Goal: Information Seeking & Learning: Learn about a topic

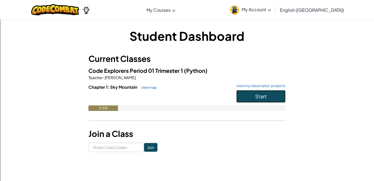
click at [251, 94] on button "Start" at bounding box center [260, 96] width 49 height 13
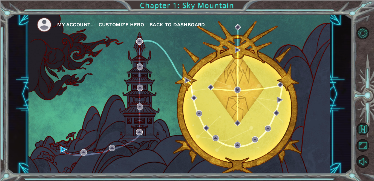
click at [131, 22] on button "Customize Hero" at bounding box center [120, 25] width 45 height 8
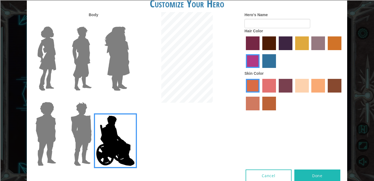
click at [118, 69] on img at bounding box center [117, 58] width 30 height 68
click at [129, 23] on input "Hero Amethyst" at bounding box center [129, 23] width 0 height 0
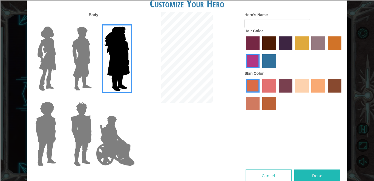
click at [70, 66] on img at bounding box center [81, 58] width 24 height 68
click at [94, 23] on input "Hero Lars" at bounding box center [94, 23] width 0 height 0
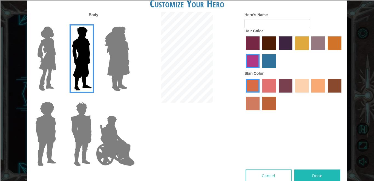
click at [55, 60] on img at bounding box center [46, 58] width 23 height 68
click at [58, 23] on input "Hero Connie" at bounding box center [58, 23] width 0 height 0
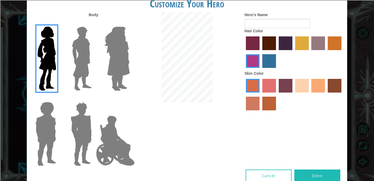
click at [37, 125] on img at bounding box center [45, 134] width 25 height 68
click at [58, 98] on input "Hero Steven" at bounding box center [58, 98] width 0 height 0
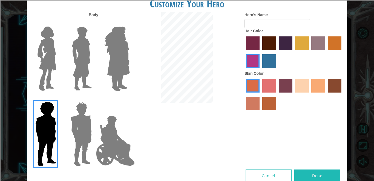
click at [76, 121] on img at bounding box center [80, 134] width 25 height 68
click at [94, 98] on input "Hero Garnet" at bounding box center [94, 98] width 0 height 0
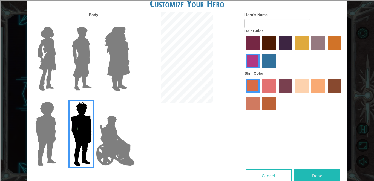
click at [44, 50] on img at bounding box center [46, 58] width 23 height 68
click at [58, 23] on input "Hero Connie" at bounding box center [58, 23] width 0 height 0
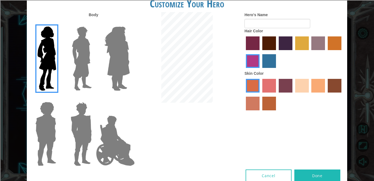
click at [84, 45] on img at bounding box center [81, 58] width 24 height 68
click at [94, 23] on input "Hero Lars" at bounding box center [94, 23] width 0 height 0
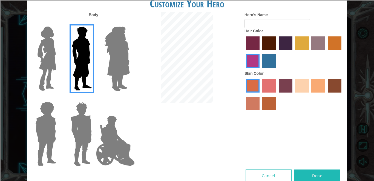
click at [111, 40] on img at bounding box center [117, 58] width 30 height 68
click at [129, 23] on input "Hero Amethyst" at bounding box center [129, 23] width 0 height 0
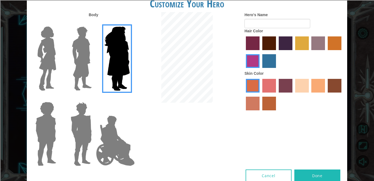
click at [46, 49] on img at bounding box center [46, 58] width 23 height 68
click at [58, 23] on input "Hero Connie" at bounding box center [58, 23] width 0 height 0
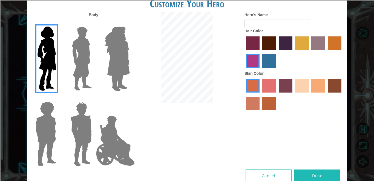
click at [305, 83] on label "sandy beach skin color" at bounding box center [302, 86] width 14 height 14
click at [293, 94] on input "sandy beach skin color" at bounding box center [293, 94] width 0 height 0
click at [254, 38] on label "paprika hair color" at bounding box center [253, 43] width 14 height 14
click at [244, 52] on input "paprika hair color" at bounding box center [244, 52] width 0 height 0
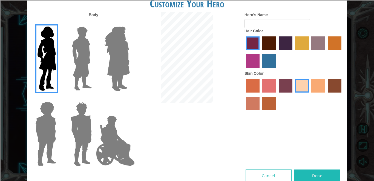
click at [302, 42] on label "tulip tree hair color" at bounding box center [302, 43] width 14 height 14
click at [293, 52] on input "tulip tree hair color" at bounding box center [293, 52] width 0 height 0
click at [265, 65] on label "lachmara hair color" at bounding box center [269, 61] width 14 height 14
click at [260, 70] on input "lachmara hair color" at bounding box center [260, 70] width 0 height 0
click at [302, 45] on label "tulip tree hair color" at bounding box center [302, 43] width 14 height 14
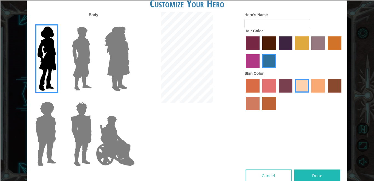
click at [293, 52] on input "tulip tree hair color" at bounding box center [293, 52] width 0 height 0
click at [319, 47] on label "bazaar hair color" at bounding box center [318, 43] width 14 height 14
click at [309, 52] on input "bazaar hair color" at bounding box center [309, 52] width 0 height 0
click at [303, 45] on label "tulip tree hair color" at bounding box center [302, 43] width 14 height 14
click at [293, 52] on input "tulip tree hair color" at bounding box center [293, 52] width 0 height 0
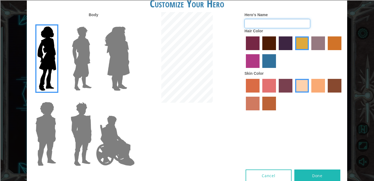
click at [271, 26] on input "Hero's Name" at bounding box center [277, 23] width 66 height 9
type input "a"
type input "lily"
click at [323, 174] on button "Done" at bounding box center [317, 175] width 46 height 12
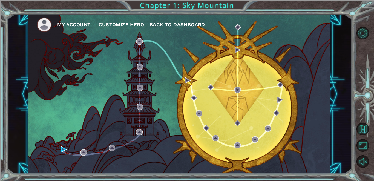
click at [112, 25] on button "Customize Hero" at bounding box center [120, 25] width 45 height 8
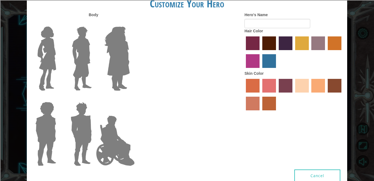
type input "lily"
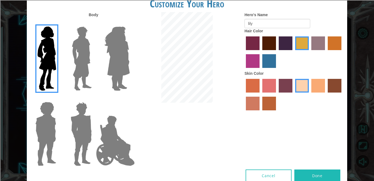
click at [254, 44] on label "paprika hair color" at bounding box center [253, 43] width 14 height 14
click at [244, 52] on input "paprika hair color" at bounding box center [244, 52] width 0 height 0
click at [269, 60] on label "lachmara hair color" at bounding box center [269, 61] width 14 height 14
click at [260, 70] on input "lachmara hair color" at bounding box center [260, 70] width 0 height 0
click at [332, 46] on label "gold drop hair color" at bounding box center [334, 43] width 14 height 14
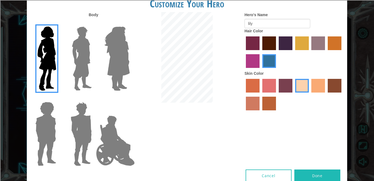
click at [326, 52] on input "gold drop hair color" at bounding box center [326, 52] width 0 height 0
click at [314, 45] on label "bazaar hair color" at bounding box center [318, 43] width 14 height 14
click at [309, 52] on input "bazaar hair color" at bounding box center [309, 52] width 0 height 0
click at [263, 62] on label "lachmara hair color" at bounding box center [269, 61] width 14 height 14
click at [260, 70] on input "lachmara hair color" at bounding box center [260, 70] width 0 height 0
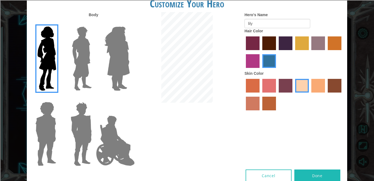
click at [241, 69] on div "Hero's Name lily Hair Color Skin Color" at bounding box center [293, 62] width 107 height 101
click at [255, 62] on label "medium red violet hair color" at bounding box center [253, 61] width 14 height 14
click at [342, 52] on input "medium red violet hair color" at bounding box center [342, 52] width 0 height 0
click at [273, 59] on label "lachmara hair color" at bounding box center [269, 61] width 14 height 14
click at [260, 70] on input "lachmara hair color" at bounding box center [260, 70] width 0 height 0
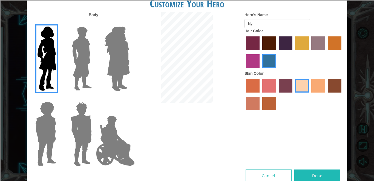
click at [120, 65] on img at bounding box center [117, 58] width 30 height 68
click at [129, 23] on input "Hero Amethyst" at bounding box center [129, 23] width 0 height 0
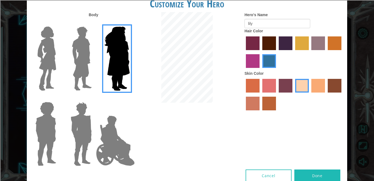
click at [300, 47] on label "tulip tree hair color" at bounding box center [302, 43] width 14 height 14
click at [293, 52] on input "tulip tree hair color" at bounding box center [293, 52] width 0 height 0
click at [51, 60] on img at bounding box center [46, 58] width 23 height 68
click at [58, 23] on input "Hero Connie" at bounding box center [58, 23] width 0 height 0
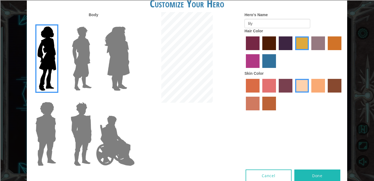
click at [316, 87] on label "tacao skin color" at bounding box center [318, 86] width 14 height 14
click at [309, 94] on input "tacao skin color" at bounding box center [309, 94] width 0 height 0
click at [298, 86] on label "sandy beach skin color" at bounding box center [302, 86] width 14 height 14
click at [293, 94] on input "sandy beach skin color" at bounding box center [293, 94] width 0 height 0
click at [269, 90] on label "froly skin color" at bounding box center [269, 86] width 14 height 14
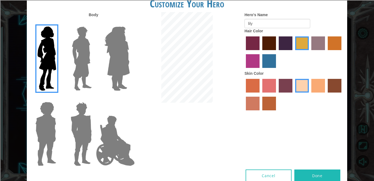
click at [260, 94] on input "froly skin color" at bounding box center [260, 94] width 0 height 0
click at [301, 88] on label "sandy beach skin color" at bounding box center [302, 86] width 14 height 14
click at [293, 94] on input "sandy beach skin color" at bounding box center [293, 94] width 0 height 0
click at [316, 88] on label "tacao skin color" at bounding box center [318, 86] width 14 height 14
click at [309, 94] on input "tacao skin color" at bounding box center [309, 94] width 0 height 0
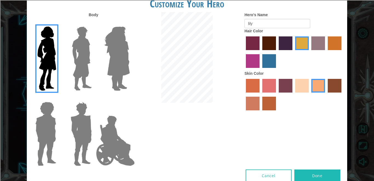
click at [334, 85] on label "karma skin color" at bounding box center [334, 86] width 14 height 14
click at [326, 94] on input "karma skin color" at bounding box center [326, 94] width 0 height 0
click at [317, 84] on label "tacao skin color" at bounding box center [318, 86] width 14 height 14
click at [309, 94] on input "tacao skin color" at bounding box center [309, 94] width 0 height 0
click at [298, 86] on label "sandy beach skin color" at bounding box center [302, 86] width 14 height 14
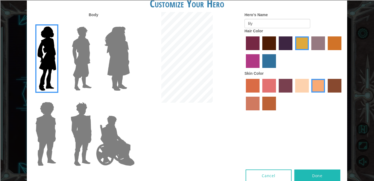
click at [293, 94] on input "sandy beach skin color" at bounding box center [293, 94] width 0 height 0
click at [320, 176] on button "Done" at bounding box center [317, 175] width 46 height 12
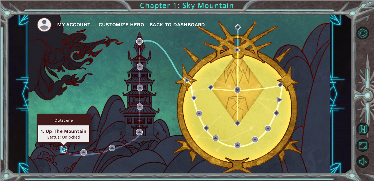
click at [63, 148] on img at bounding box center [63, 149] width 6 height 6
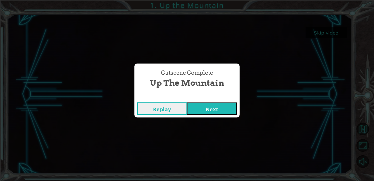
click at [206, 106] on button "Next" at bounding box center [212, 108] width 50 height 12
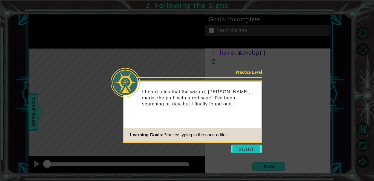
click at [237, 147] on button "Start" at bounding box center [246, 148] width 31 height 9
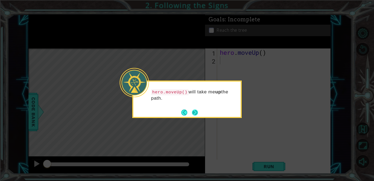
click at [196, 115] on button "Next" at bounding box center [195, 112] width 6 height 6
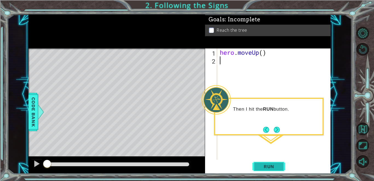
click at [257, 168] on button "Run" at bounding box center [268, 166] width 33 height 13
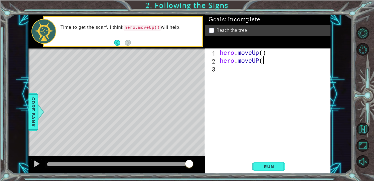
scroll to position [0, 2]
click at [266, 165] on span "Run" at bounding box center [269, 166] width 22 height 5
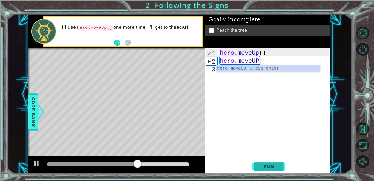
click at [268, 165] on span "Run" at bounding box center [269, 166] width 22 height 5
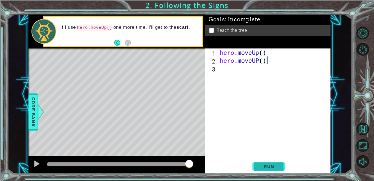
click at [269, 165] on span "Run" at bounding box center [269, 166] width 22 height 5
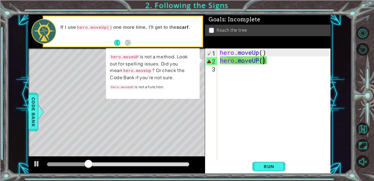
click at [263, 62] on div "hero . moveUp ( ) hero . moveUP ( )" at bounding box center [275, 111] width 113 height 127
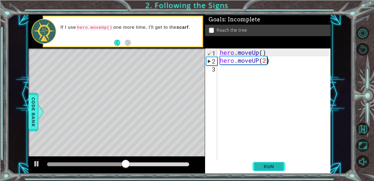
click at [257, 163] on button "Run" at bounding box center [268, 166] width 33 height 13
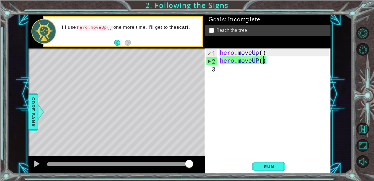
click at [272, 63] on div "hero . moveUp ( ) hero . moveUP ( )" at bounding box center [275, 111] width 113 height 127
click at [208, 61] on div "2" at bounding box center [211, 61] width 11 height 8
click at [209, 61] on div "2" at bounding box center [211, 61] width 11 height 8
click at [208, 62] on div "2" at bounding box center [211, 61] width 11 height 8
click at [273, 169] on button "Run" at bounding box center [268, 166] width 33 height 13
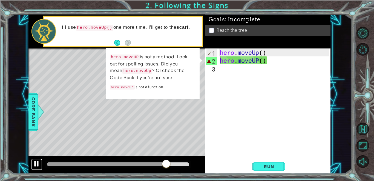
click at [36, 161] on div at bounding box center [36, 163] width 7 height 7
click at [234, 61] on div "hero . moveUp ( ) hero . moveUP ( )" at bounding box center [275, 111] width 113 height 127
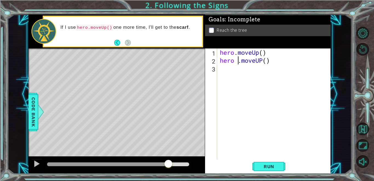
click at [239, 61] on div "hero . moveUp ( ) hero . moveUP ( )" at bounding box center [275, 111] width 113 height 127
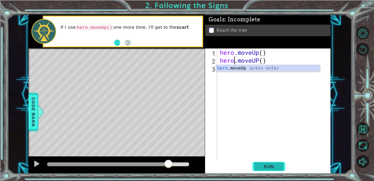
type textarea "hero.moveUp().moveUP()"
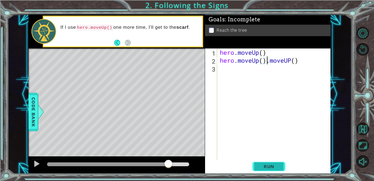
click at [275, 162] on button "Run" at bounding box center [268, 166] width 33 height 13
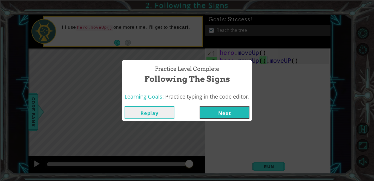
click at [225, 116] on button "Next" at bounding box center [224, 112] width 50 height 12
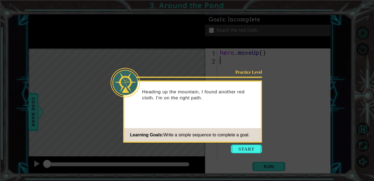
click at [245, 154] on icon at bounding box center [187, 90] width 374 height 181
click at [238, 141] on footer "Learning Goals: Write a simple sequence to complete a goal." at bounding box center [192, 134] width 137 height 13
click at [241, 147] on button "Start" at bounding box center [246, 148] width 31 height 9
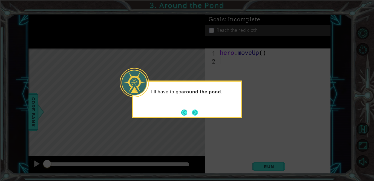
click at [194, 112] on button "Next" at bounding box center [195, 112] width 6 height 6
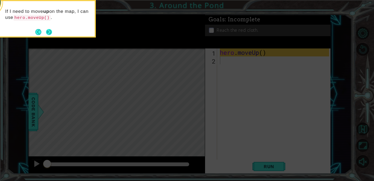
click at [49, 31] on button "Next" at bounding box center [49, 32] width 6 height 6
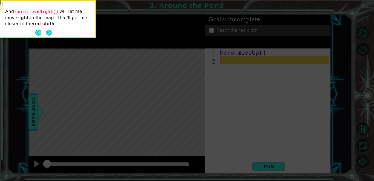
click at [50, 30] on button "Next" at bounding box center [49, 33] width 6 height 6
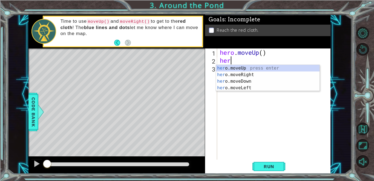
type textarea "hero"
click at [247, 67] on div "hero .moveUp press enter hero .moveRight press enter hero .moveDown press enter…" at bounding box center [267, 84] width 103 height 39
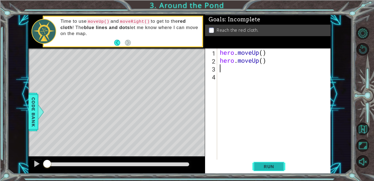
click at [259, 164] on span "Run" at bounding box center [269, 166] width 22 height 5
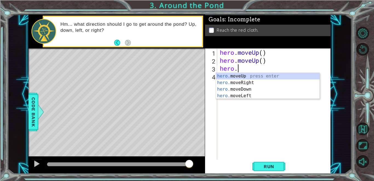
scroll to position [0, 1]
type textarea "hero.move"
click at [249, 82] on div "hero.move Up press enter hero.move Right press enter hero.move Down press enter…" at bounding box center [267, 92] width 103 height 39
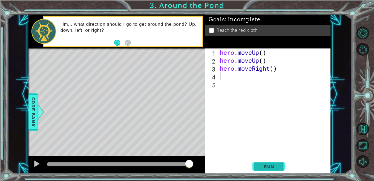
click at [264, 165] on span "Run" at bounding box center [269, 166] width 22 height 5
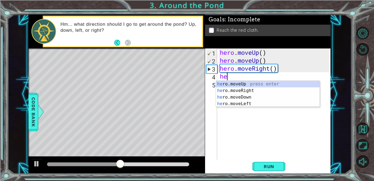
type textarea "hero"
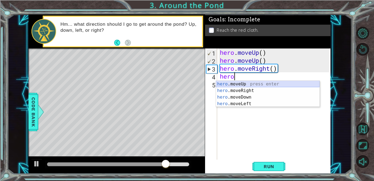
click at [226, 86] on div "hero .moveUp press enter hero .moveRight press enter hero .moveDown press enter…" at bounding box center [267, 100] width 103 height 39
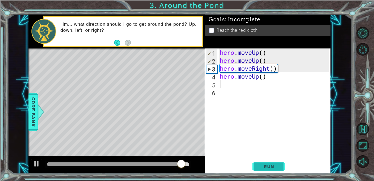
click at [270, 170] on button "Run" at bounding box center [268, 166] width 33 height 13
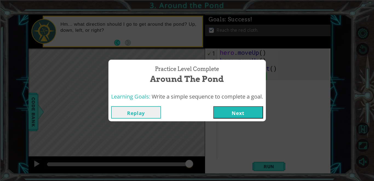
click at [149, 113] on button "Replay" at bounding box center [136, 112] width 50 height 12
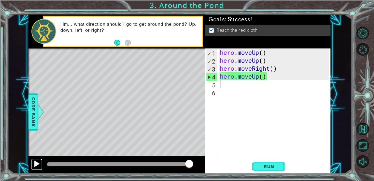
click at [34, 162] on div at bounding box center [36, 163] width 7 height 7
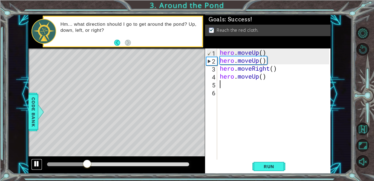
click at [36, 163] on div at bounding box center [36, 163] width 7 height 7
click at [256, 166] on button "Run" at bounding box center [268, 166] width 33 height 13
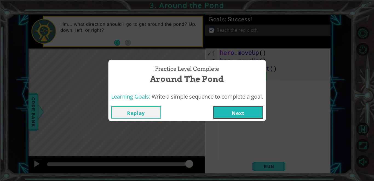
click at [230, 110] on button "Next" at bounding box center [238, 112] width 50 height 12
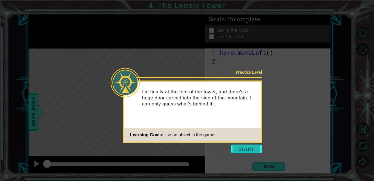
click at [242, 150] on button "Start" at bounding box center [246, 148] width 31 height 9
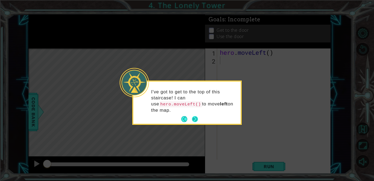
click at [196, 119] on button "Next" at bounding box center [195, 119] width 6 height 6
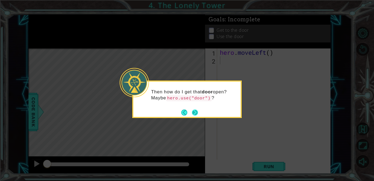
click at [196, 111] on button "Next" at bounding box center [195, 112] width 6 height 6
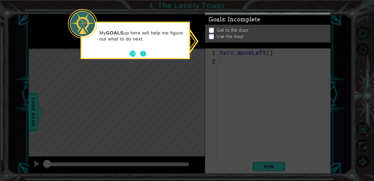
click at [144, 52] on button "Next" at bounding box center [143, 54] width 6 height 6
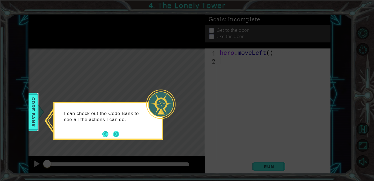
click at [116, 133] on button "Next" at bounding box center [116, 134] width 6 height 6
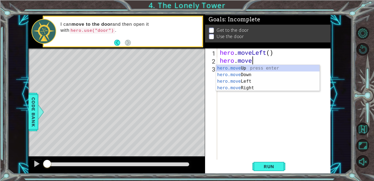
scroll to position [0, 1]
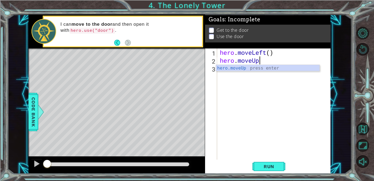
type textarea "hero.moveUp"
